Goal: Information Seeking & Learning: Learn about a topic

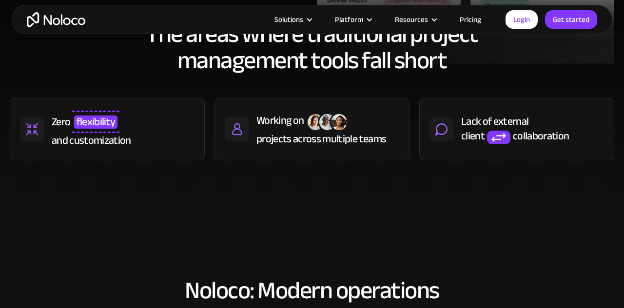
scroll to position [459, 0]
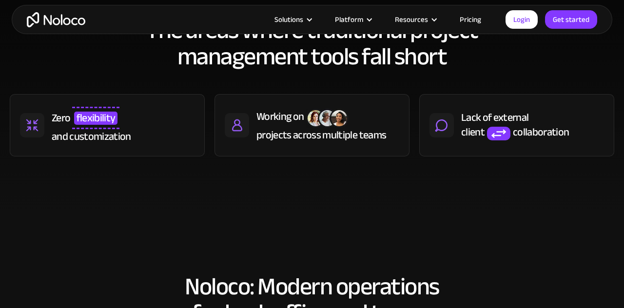
click at [474, 13] on link "Pricing" at bounding box center [471, 19] width 46 height 13
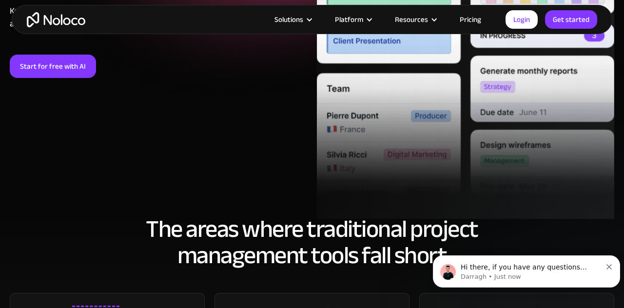
scroll to position [258, 0]
